Goal: Task Accomplishment & Management: Complete application form

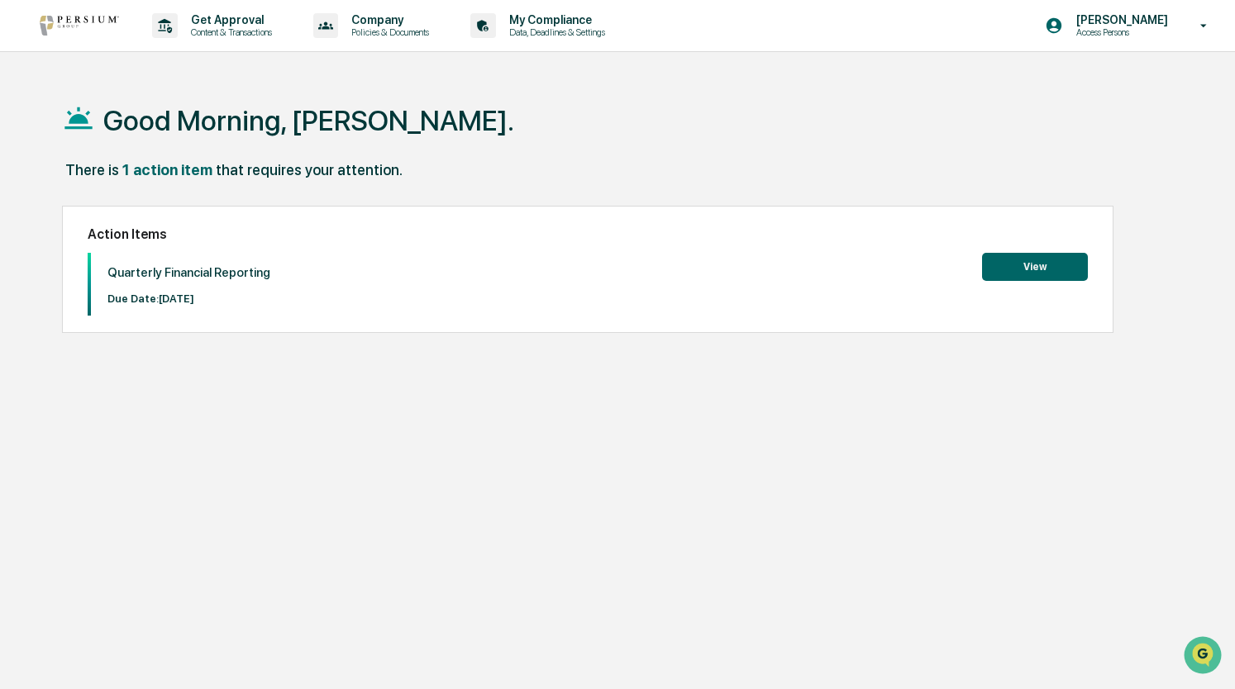
click at [1014, 260] on button "View" at bounding box center [1035, 267] width 106 height 28
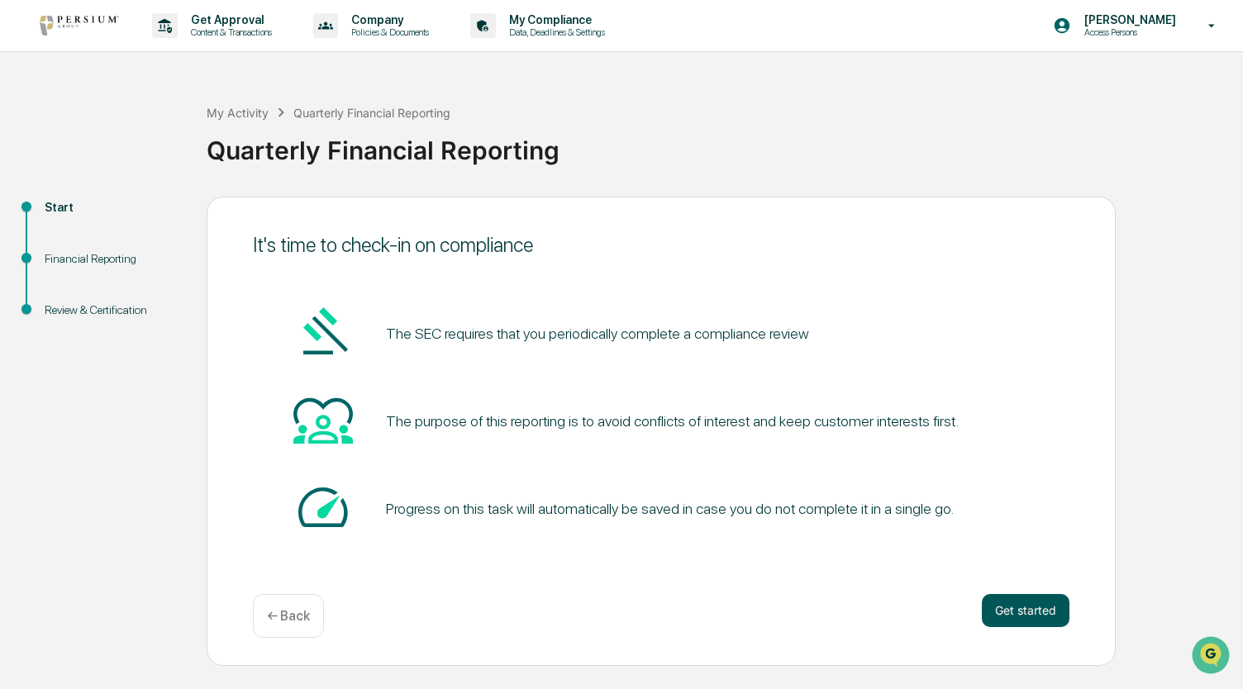
click at [1034, 604] on button "Get started" at bounding box center [1026, 610] width 88 height 33
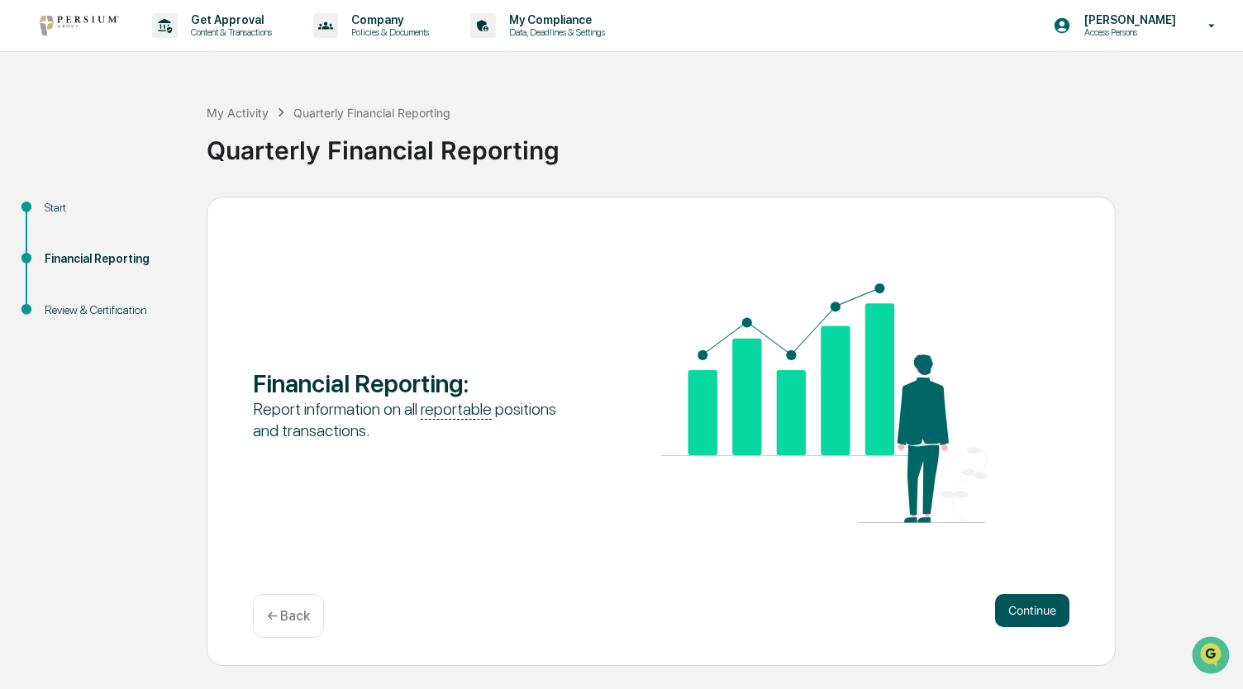
click at [1034, 604] on button "Continue" at bounding box center [1032, 610] width 74 height 33
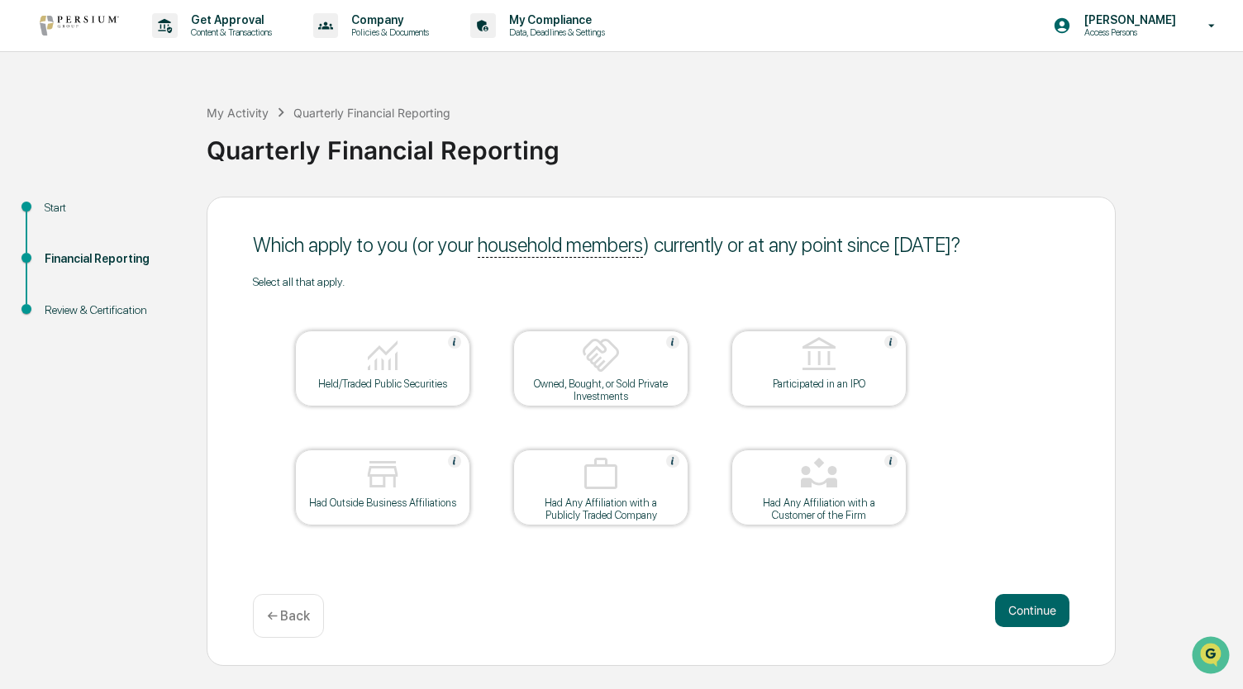
click at [430, 381] on div "Held/Traded Public Securities" at bounding box center [382, 384] width 149 height 12
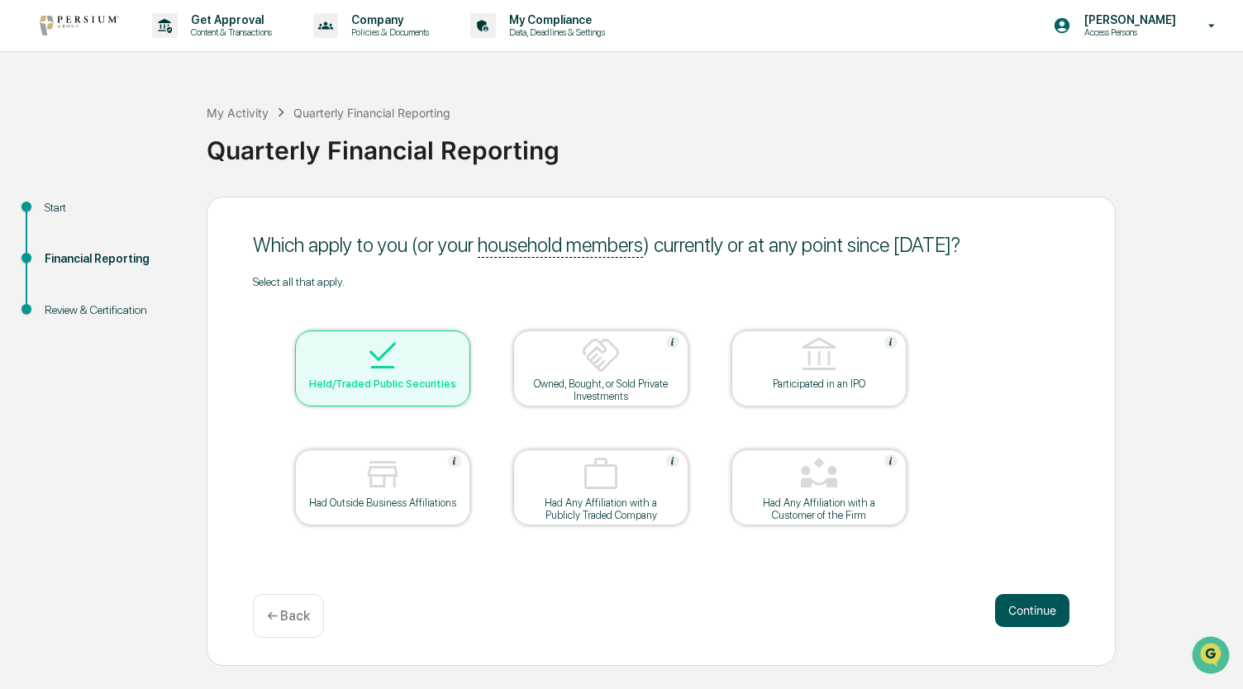
click at [1041, 614] on button "Continue" at bounding box center [1032, 610] width 74 height 33
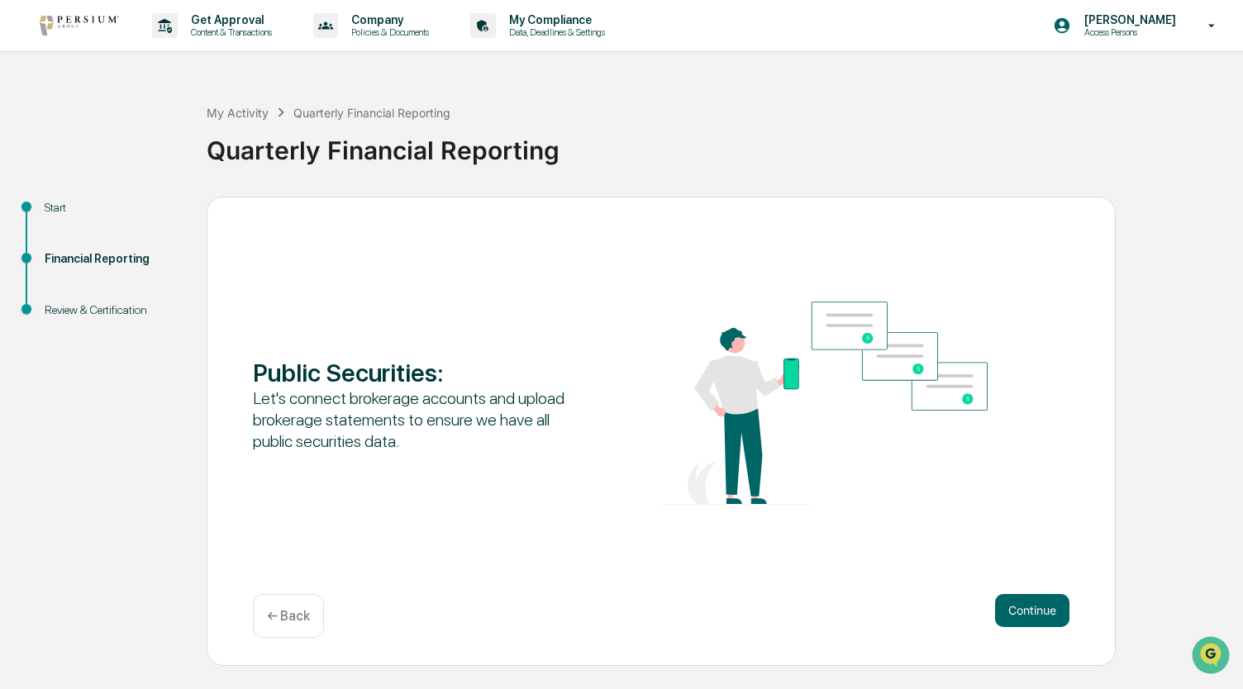
click at [1041, 614] on button "Continue" at bounding box center [1032, 610] width 74 height 33
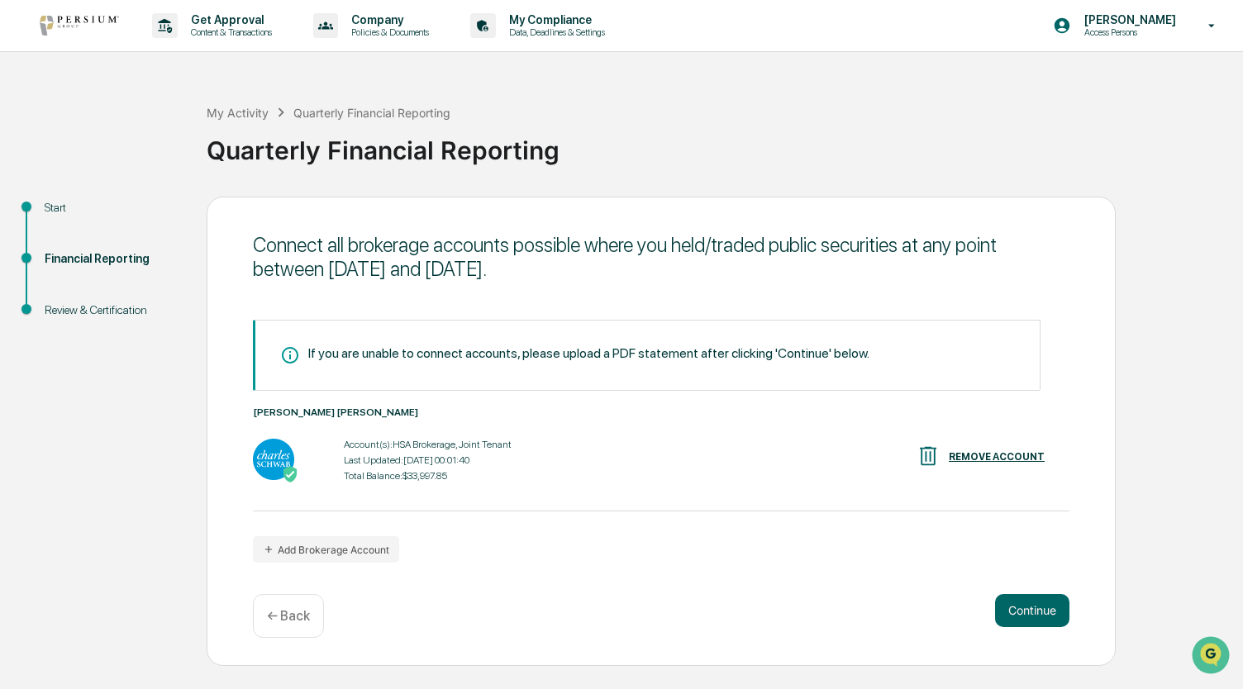
click at [1041, 614] on button "Continue" at bounding box center [1032, 610] width 74 height 33
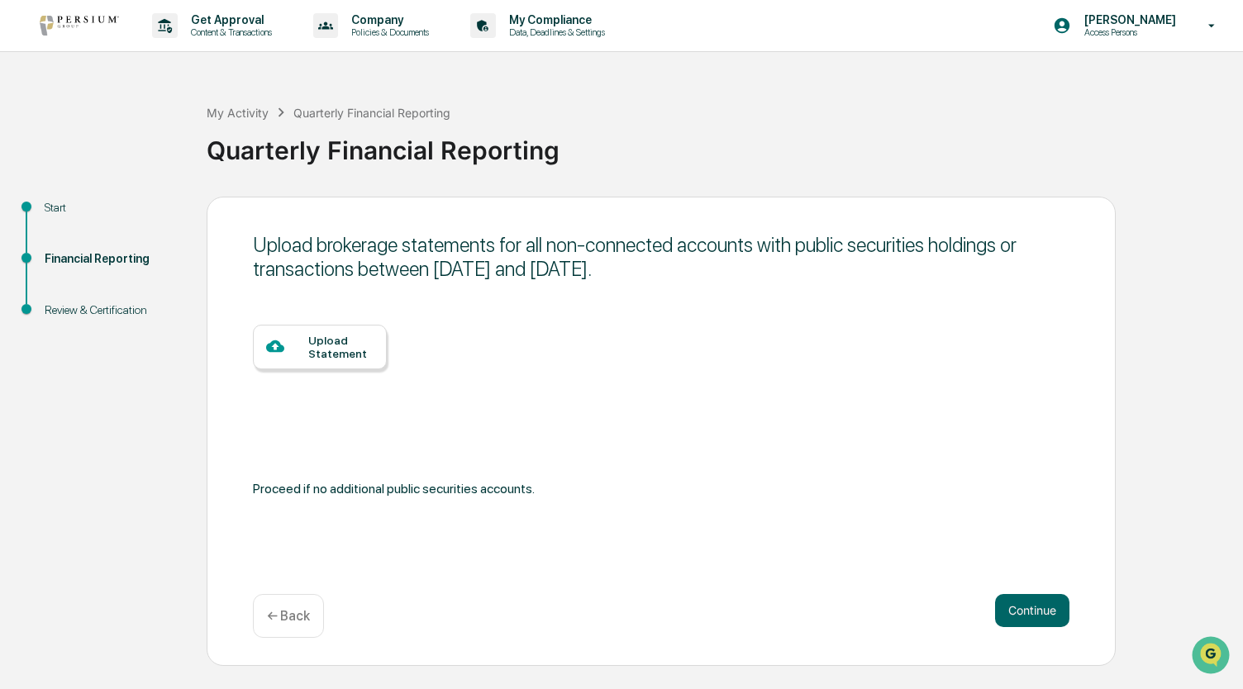
click at [1041, 614] on button "Continue" at bounding box center [1032, 610] width 74 height 33
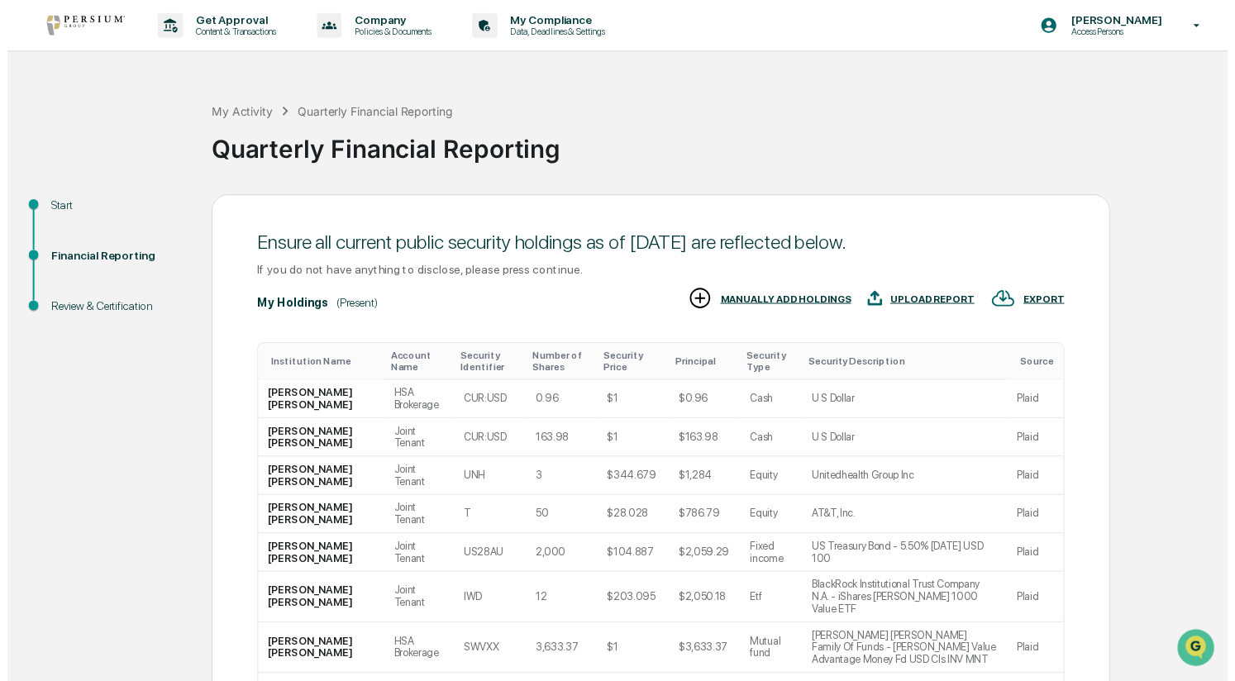
scroll to position [160, 0]
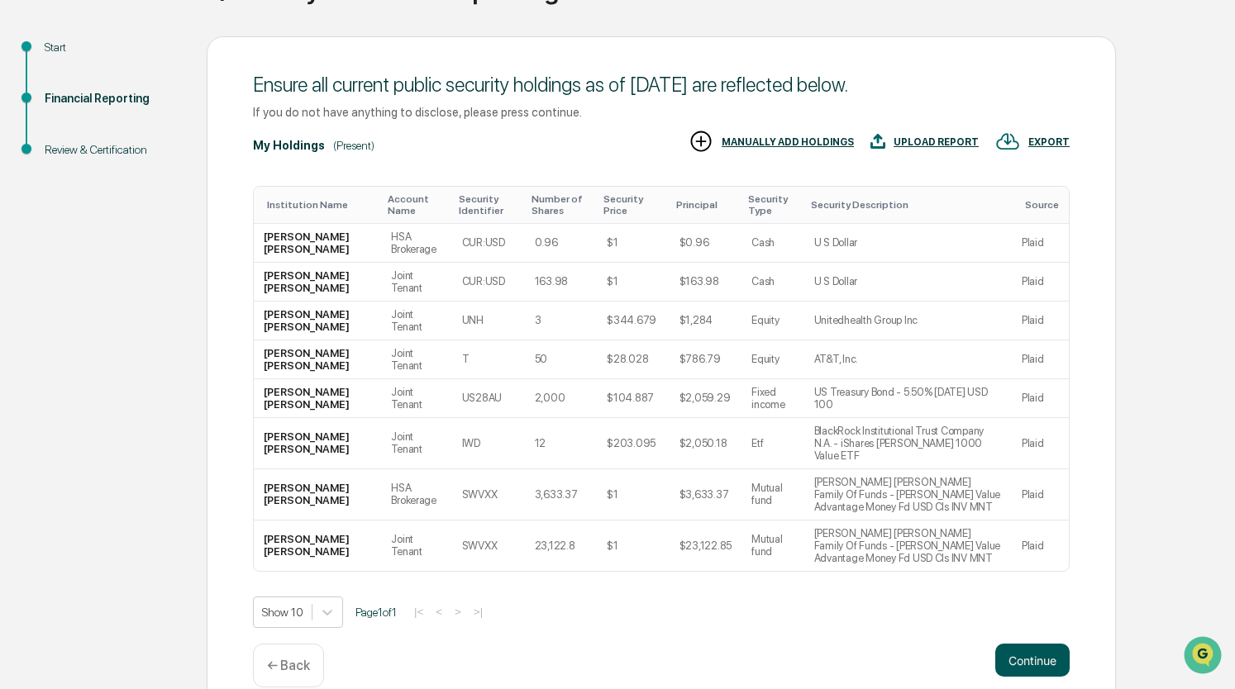
click at [1040, 644] on button "Continue" at bounding box center [1032, 660] width 74 height 33
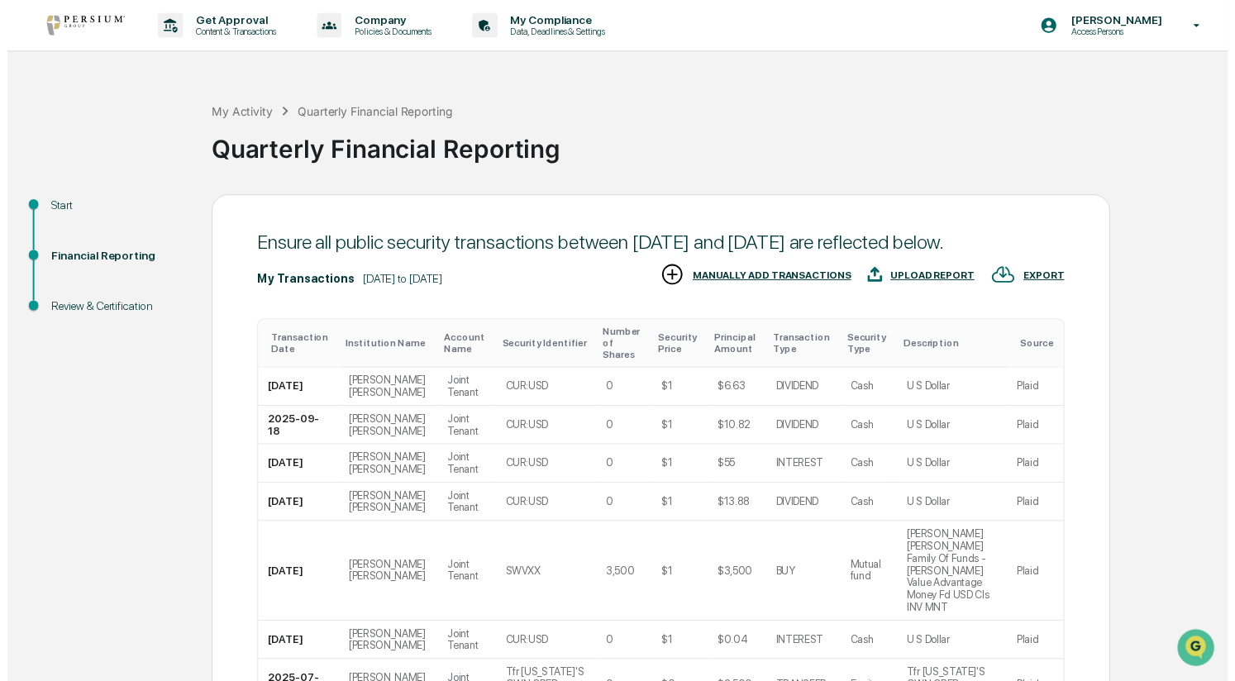
scroll to position [160, 0]
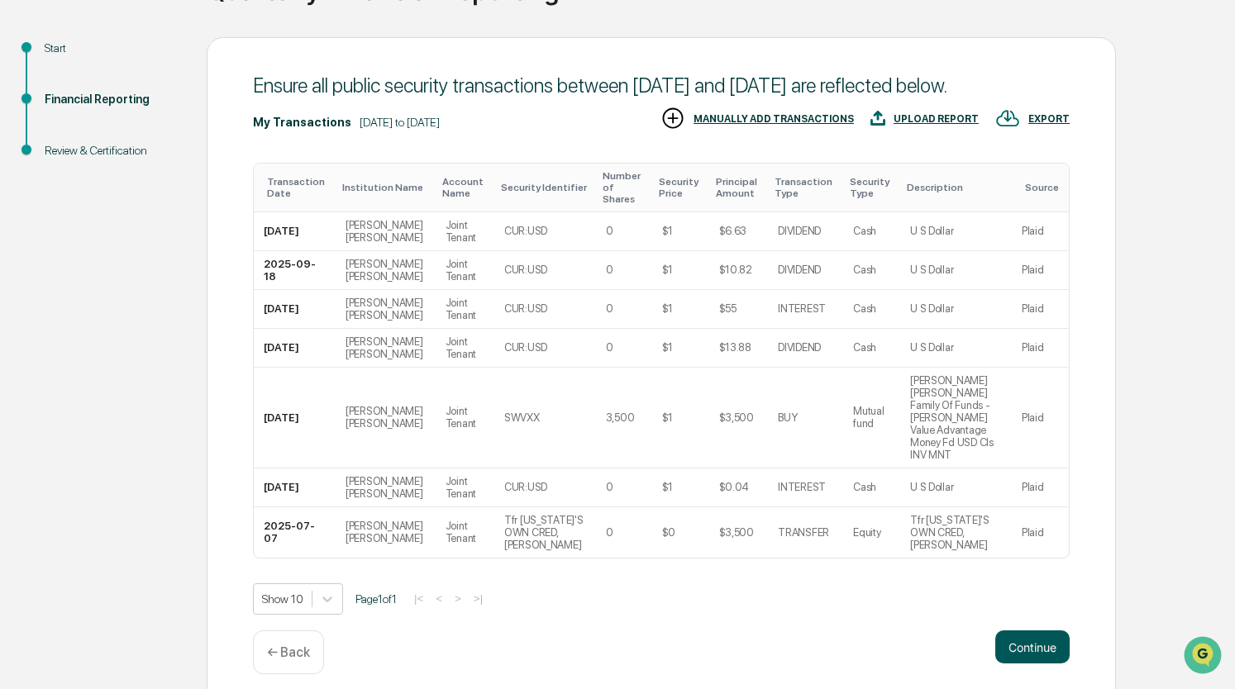
click at [1020, 631] on button "Continue" at bounding box center [1032, 647] width 74 height 33
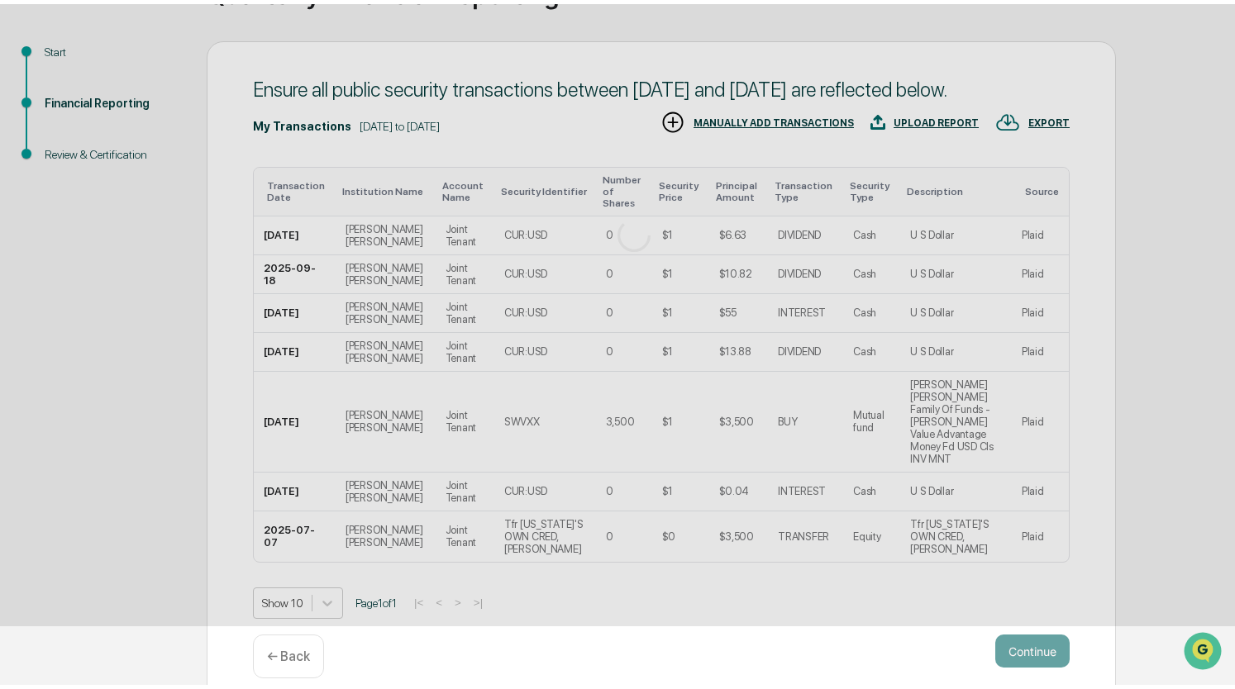
scroll to position [0, 0]
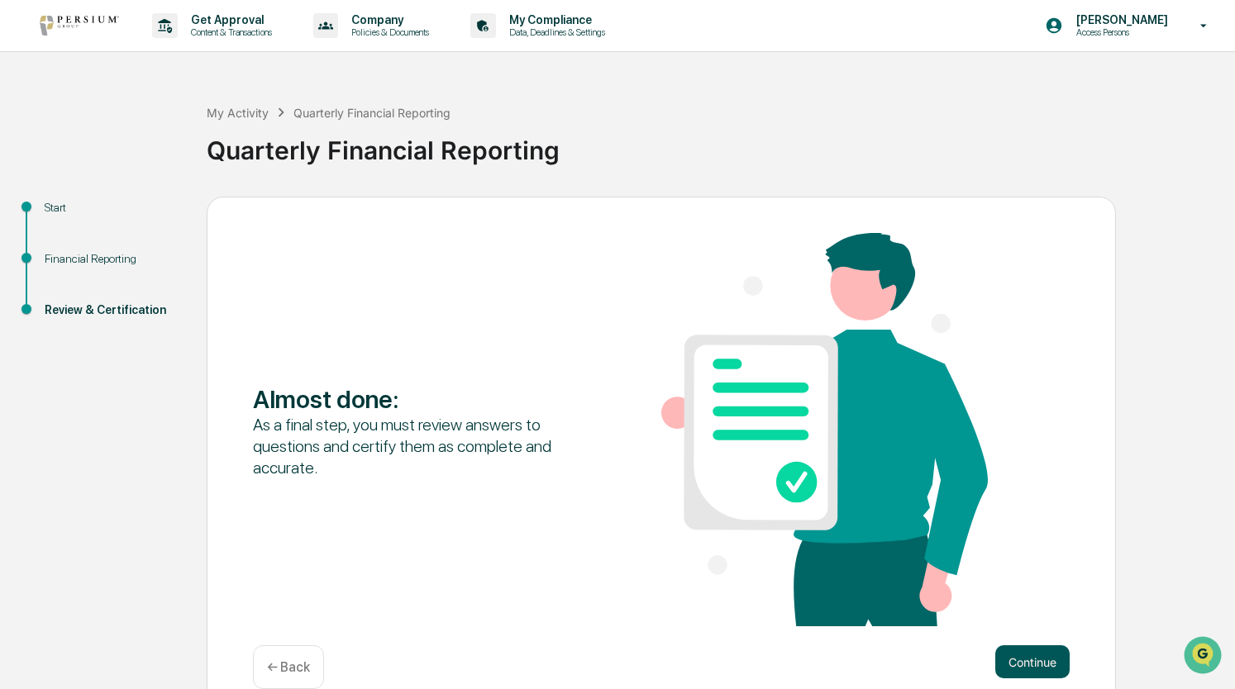
click at [1025, 669] on button "Continue" at bounding box center [1032, 662] width 74 height 33
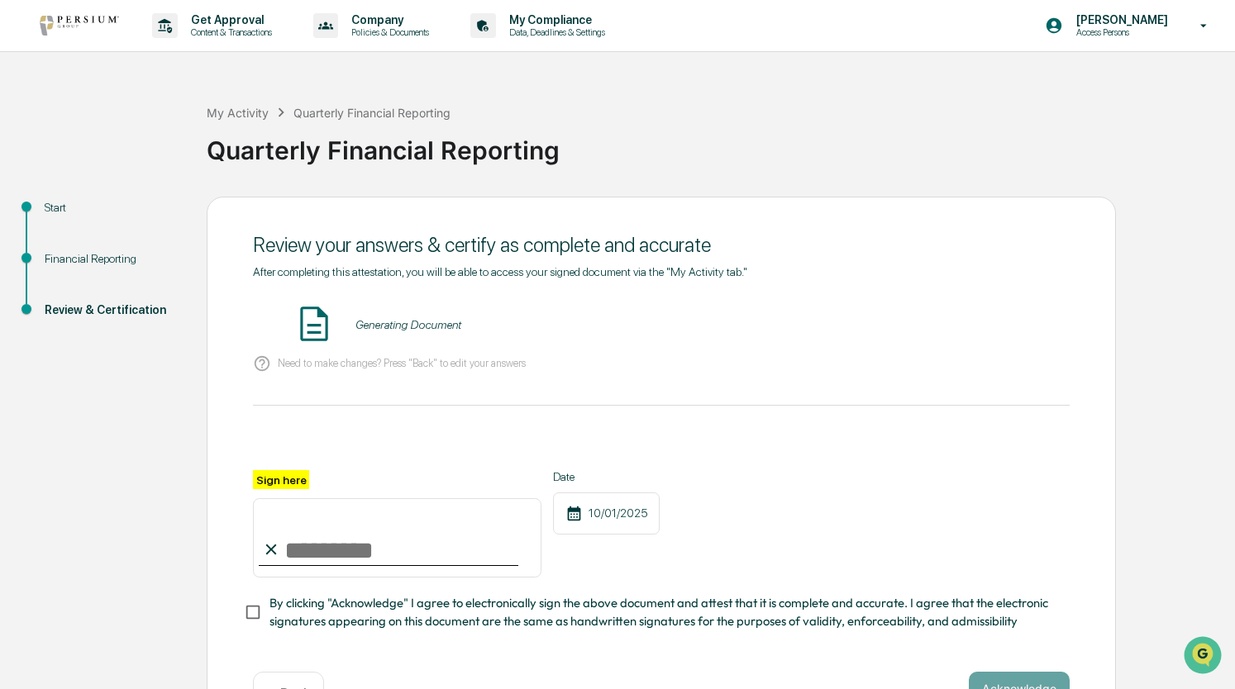
click at [350, 534] on input "Sign here" at bounding box center [397, 537] width 288 height 79
type input "**********"
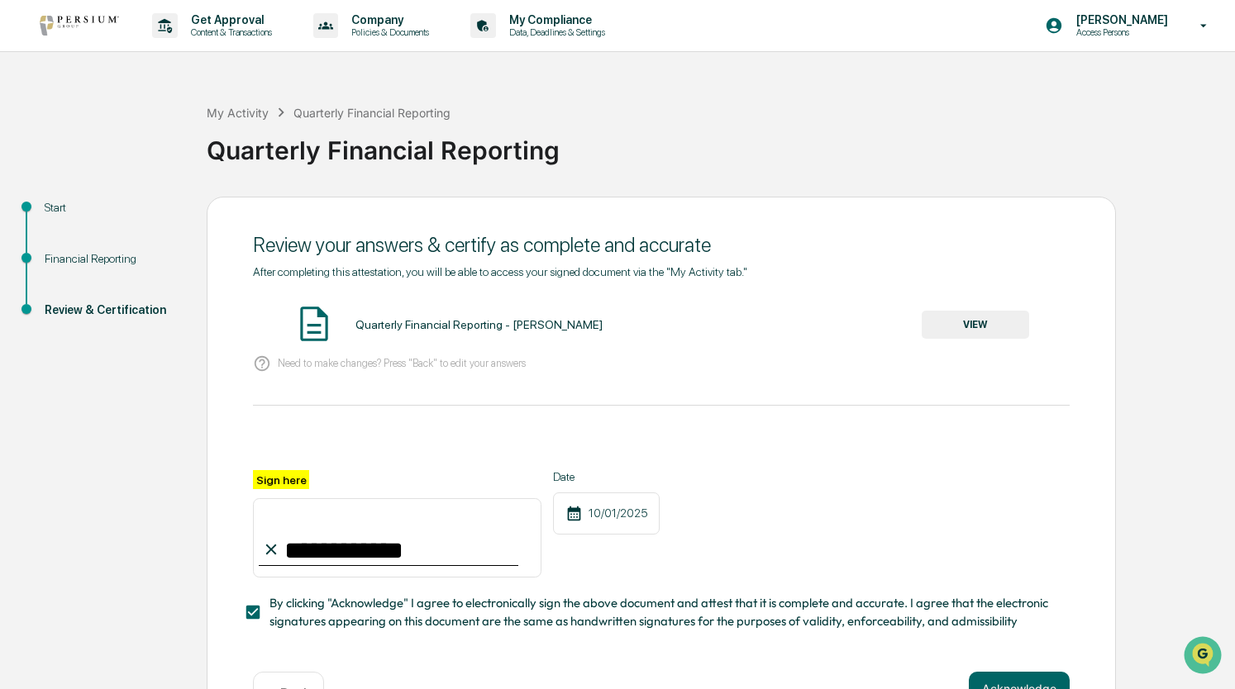
click at [960, 329] on button "VIEW" at bounding box center [975, 325] width 107 height 28
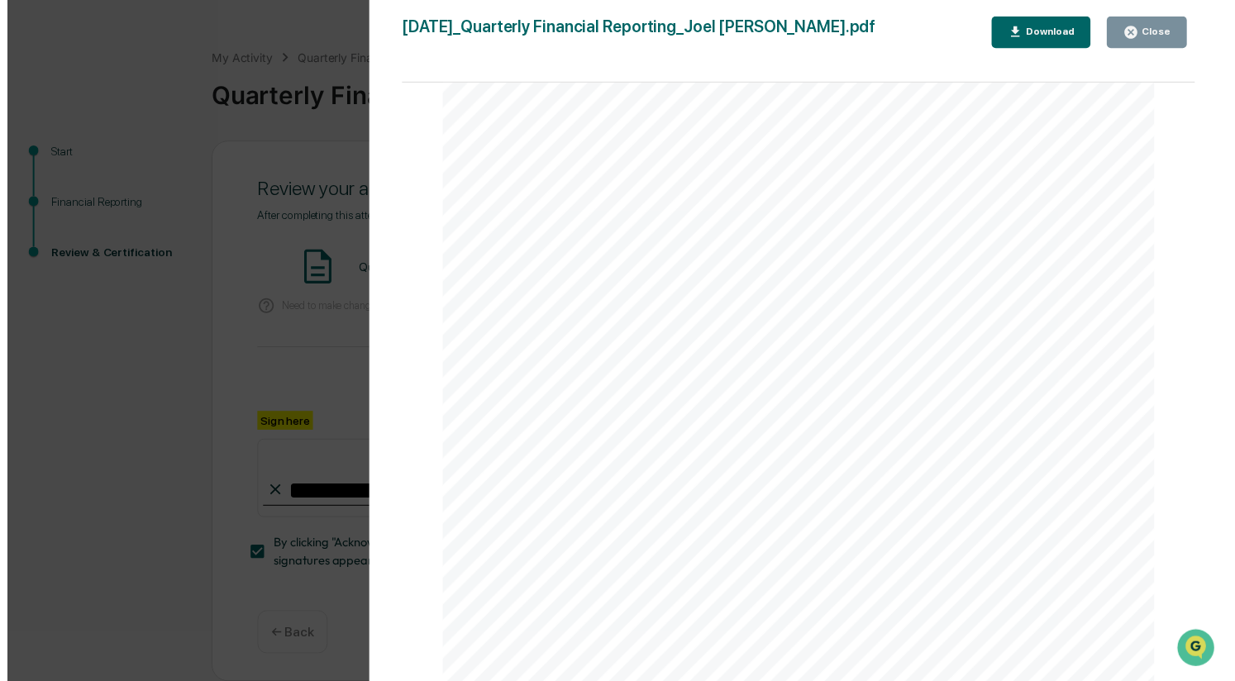
scroll to position [2595, 0]
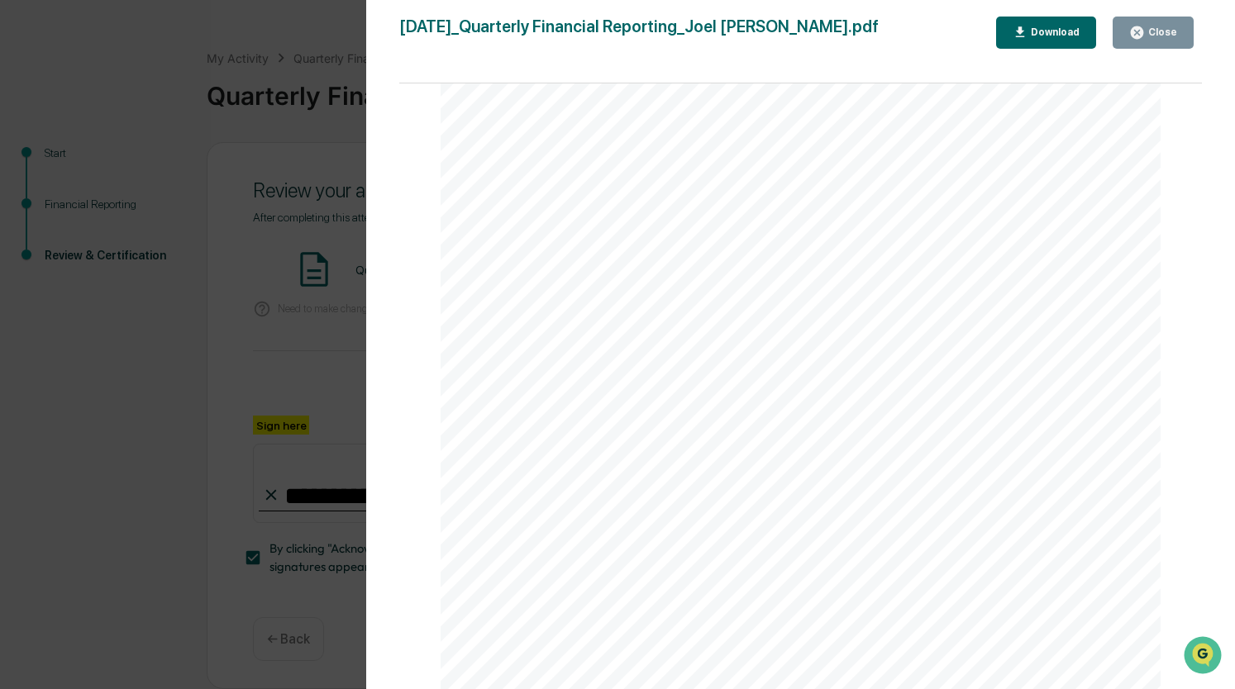
click at [1133, 45] on button "Close" at bounding box center [1152, 33] width 81 height 32
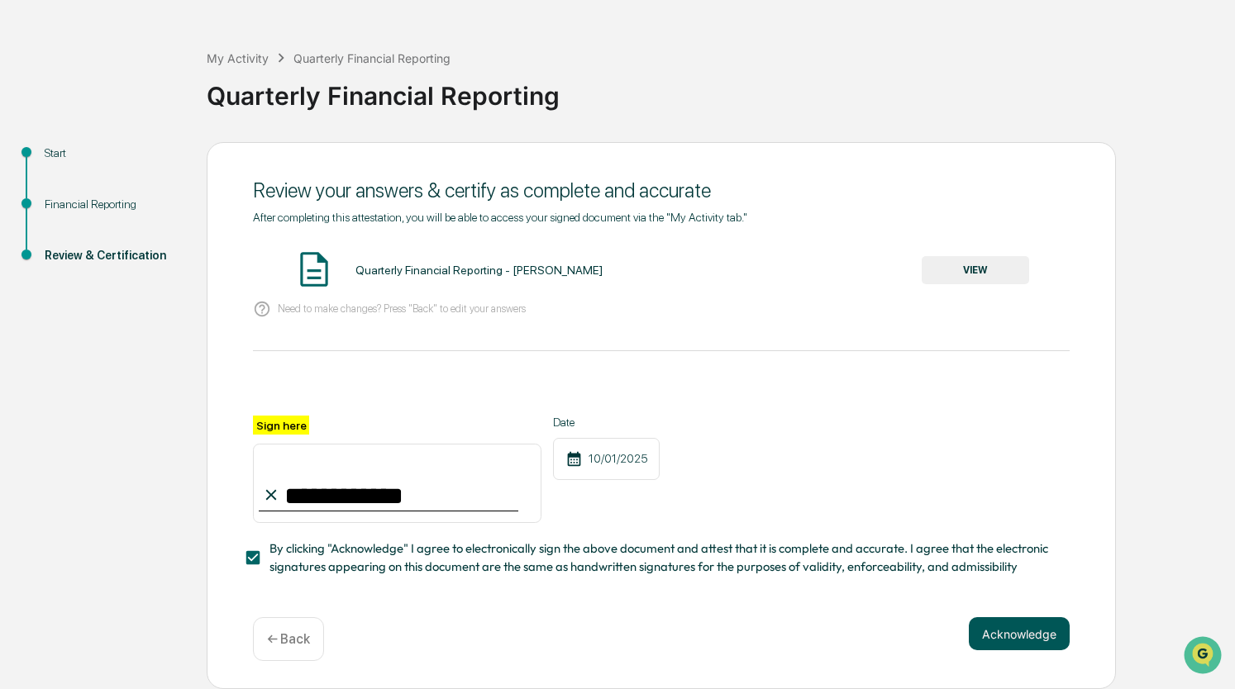
click at [1018, 631] on button "Acknowledge" at bounding box center [1019, 633] width 101 height 33
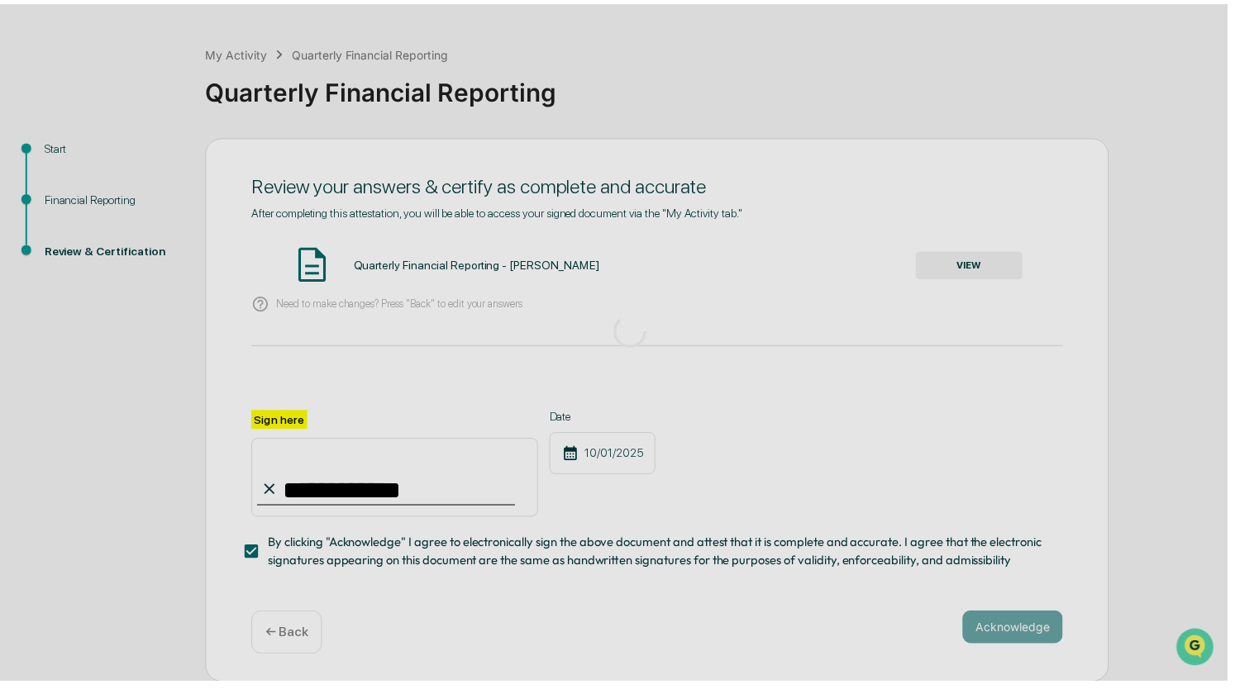
scroll to position [0, 0]
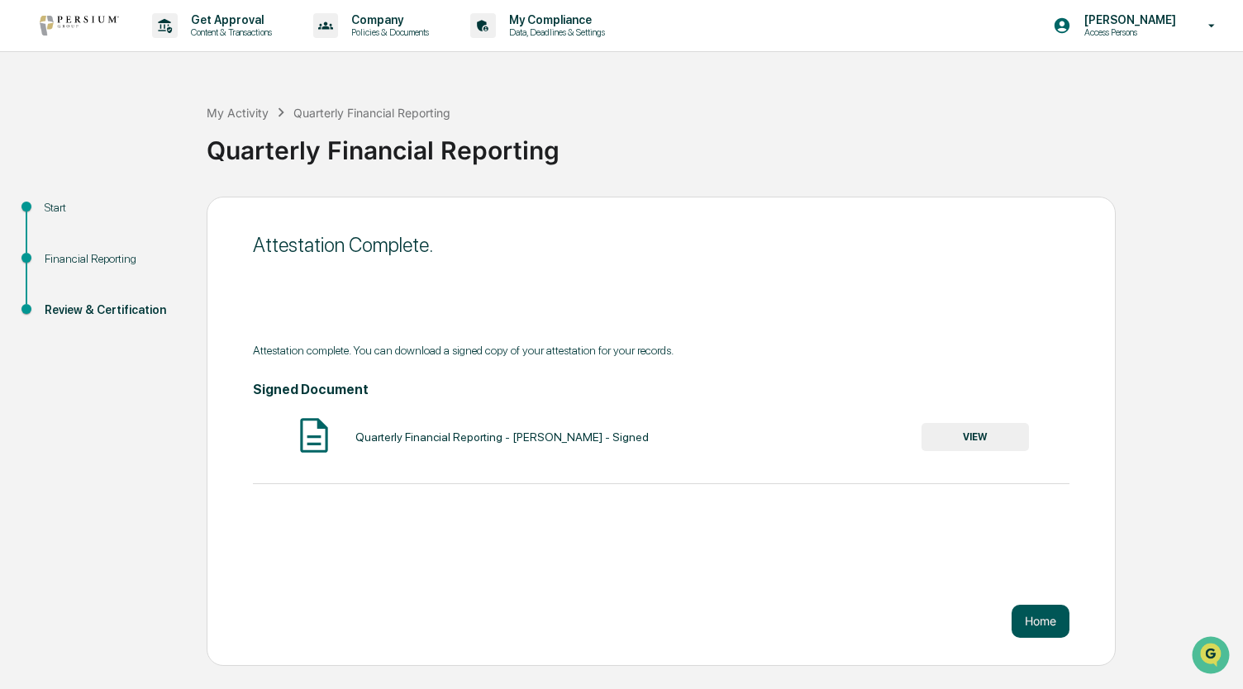
click at [1031, 616] on button "Home" at bounding box center [1041, 621] width 58 height 33
